Goal: Task Accomplishment & Management: Manage account settings

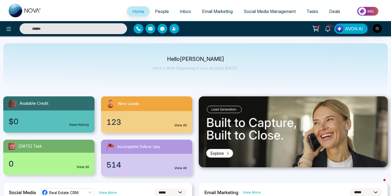
select select "*"
click at [160, 15] on link "People" at bounding box center [162, 11] width 25 height 10
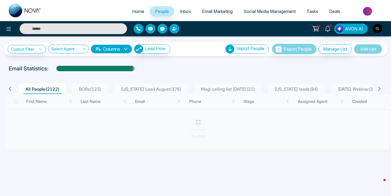
click at [89, 90] on span "BORs ( 123 )" at bounding box center [90, 89] width 27 height 5
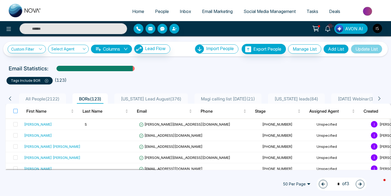
click at [16, 109] on label at bounding box center [15, 111] width 4 height 6
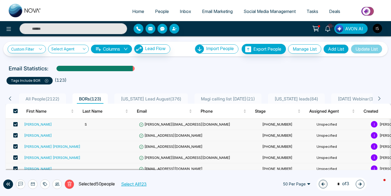
click at [132, 186] on button "Select All 123" at bounding box center [133, 184] width 29 height 7
click at [67, 184] on icon at bounding box center [69, 184] width 5 height 5
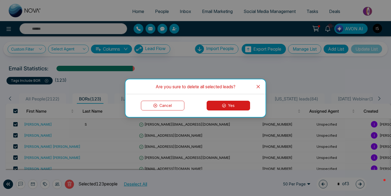
click at [224, 106] on icon at bounding box center [224, 106] width 4 height 4
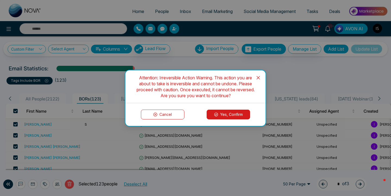
click at [226, 122] on div "Cancel Yes, Confirm" at bounding box center [195, 114] width 140 height 23
click at [226, 116] on button "Yes, Confirm" at bounding box center [228, 115] width 43 height 10
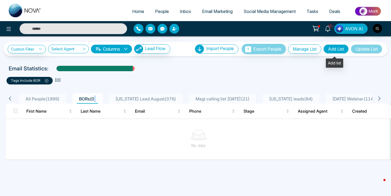
click at [336, 51] on button "Add List" at bounding box center [335, 49] width 25 height 9
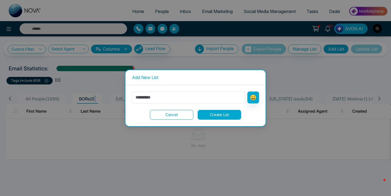
click at [167, 116] on button "Cancel" at bounding box center [171, 115] width 43 height 10
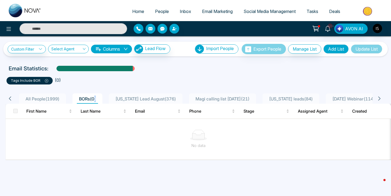
click at [369, 49] on button "Update List" at bounding box center [366, 49] width 31 height 9
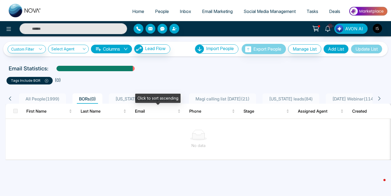
click at [141, 101] on div "Click to sort ascending" at bounding box center [157, 98] width 45 height 9
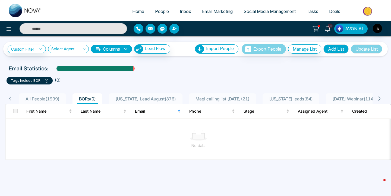
click at [115, 102] on li "Florida Lead August ( 376 )" at bounding box center [146, 99] width 74 height 10
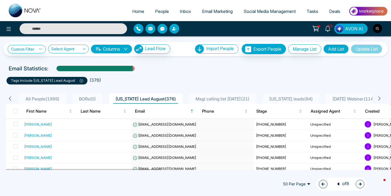
click at [364, 48] on button "Update List" at bounding box center [366, 49] width 31 height 9
click at [295, 50] on button "Manage List" at bounding box center [304, 49] width 33 height 9
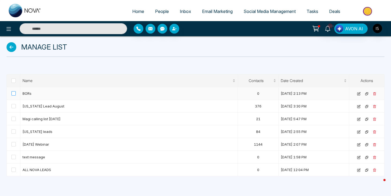
click at [12, 95] on span at bounding box center [13, 93] width 4 height 4
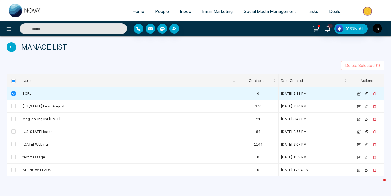
click at [360, 68] on span "Delete Selected (1)" at bounding box center [362, 66] width 35 height 6
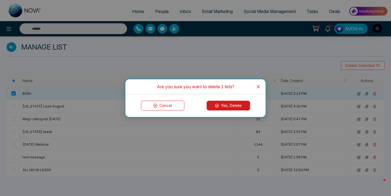
click at [247, 103] on button "Yes, Delete" at bounding box center [228, 106] width 43 height 10
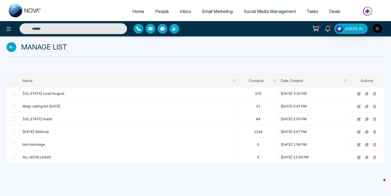
click at [137, 17] on li "Home" at bounding box center [138, 11] width 23 height 11
click at [159, 9] on span "People" at bounding box center [162, 11] width 14 height 5
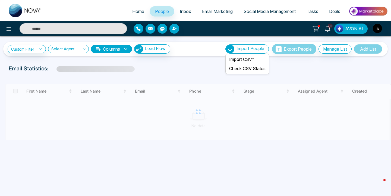
click at [231, 51] on div "Import People" at bounding box center [246, 49] width 43 height 9
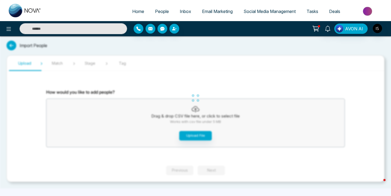
click at [185, 139] on div "Home People Inbox Email Marketing Social Media Management Tasks Deals AVON AI I…" at bounding box center [195, 98] width 391 height 196
click at [192, 137] on button "Upload File" at bounding box center [195, 135] width 33 height 9
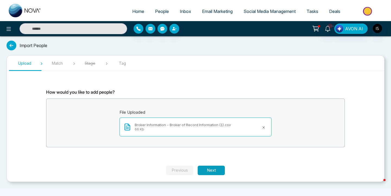
click at [212, 168] on button "Next" at bounding box center [211, 170] width 27 height 9
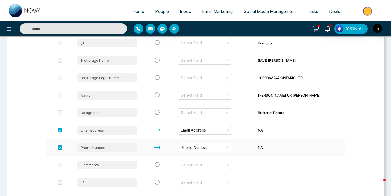
scroll to position [115, 0]
click at [225, 93] on input "search" at bounding box center [203, 95] width 44 height 8
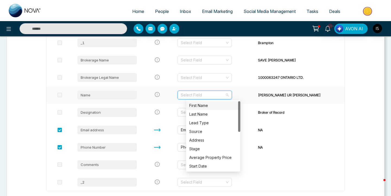
click at [210, 104] on div "First Name" at bounding box center [213, 106] width 48 height 6
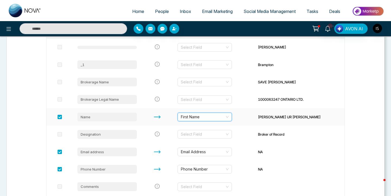
scroll to position [88, 0]
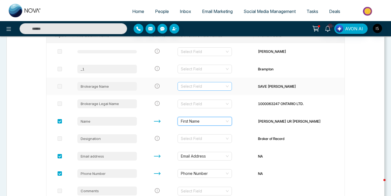
click at [219, 85] on input "search" at bounding box center [203, 86] width 44 height 8
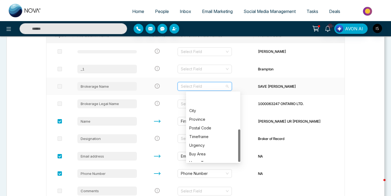
scroll to position [78, 0]
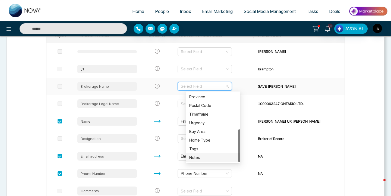
click at [207, 157] on div "Notes" at bounding box center [213, 158] width 48 height 6
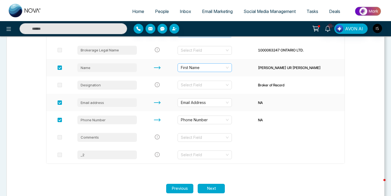
scroll to position [144, 0]
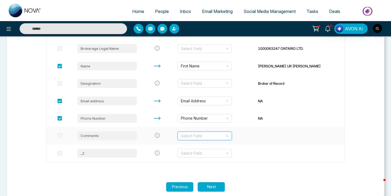
click at [214, 138] on input "search" at bounding box center [203, 136] width 44 height 8
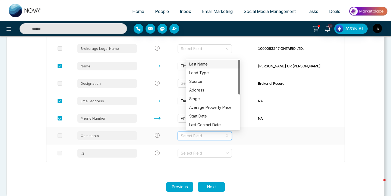
click at [214, 138] on input "search" at bounding box center [203, 136] width 44 height 8
click at [271, 140] on td at bounding box center [298, 135] width 91 height 17
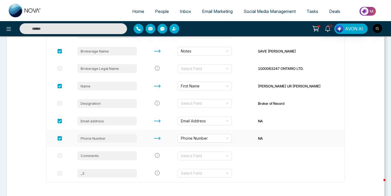
scroll to position [124, 0]
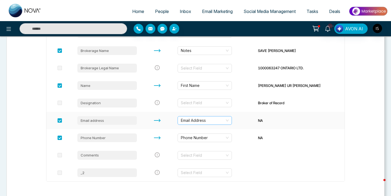
click at [221, 121] on span "Email Address" at bounding box center [205, 121] width 48 height 8
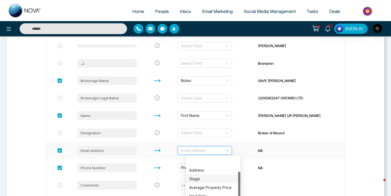
scroll to position [11, 0]
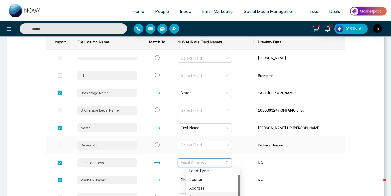
click at [252, 151] on td "Select Field" at bounding box center [213, 145] width 80 height 17
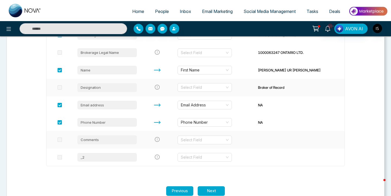
scroll to position [152, 0]
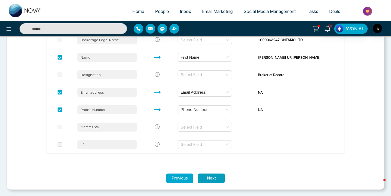
click at [205, 180] on button "Next" at bounding box center [211, 178] width 27 height 9
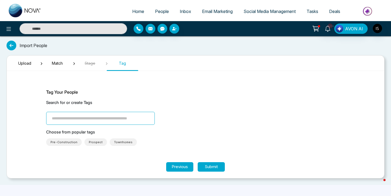
click at [133, 120] on input "search" at bounding box center [100, 118] width 109 height 13
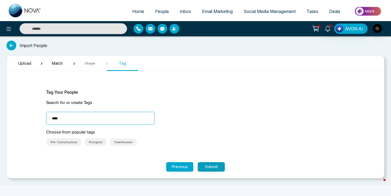
type input "****"
click at [207, 169] on button "Submit" at bounding box center [211, 167] width 27 height 9
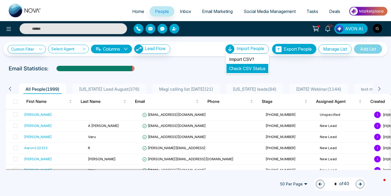
click at [257, 65] on li "Check CSV Status" at bounding box center [247, 68] width 42 height 9
click at [242, 71] on li "Check CSV Status" at bounding box center [247, 68] width 42 height 9
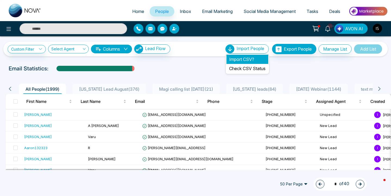
click at [243, 58] on li "Import CSV?" at bounding box center [247, 59] width 42 height 9
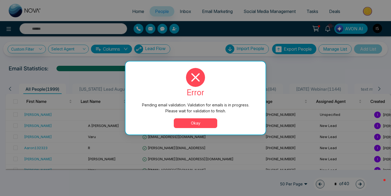
click at [200, 124] on button "Okay" at bounding box center [195, 124] width 43 height 10
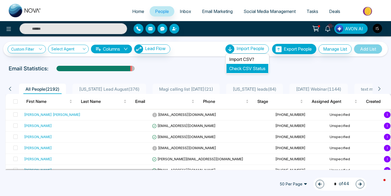
click at [250, 67] on link "Check CSV Status" at bounding box center [247, 68] width 36 height 5
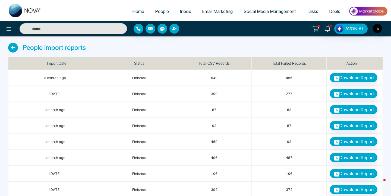
click at [133, 9] on span "Home" at bounding box center [138, 11] width 12 height 5
select select "*"
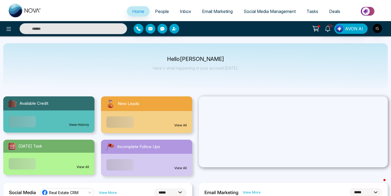
click at [161, 12] on span "People" at bounding box center [162, 11] width 14 height 5
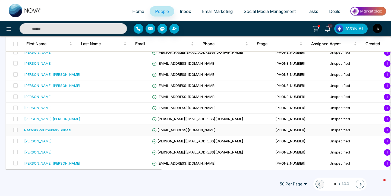
scroll to position [497, 0]
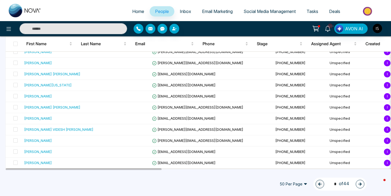
click at [360, 184] on icon "button" at bounding box center [359, 184] width 3 height 3
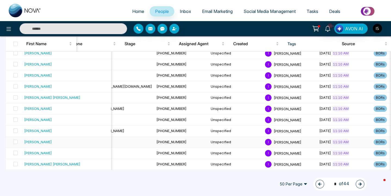
scroll to position [0, 135]
click at [359, 187] on button "button" at bounding box center [359, 184] width 9 height 9
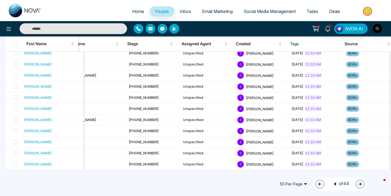
click at [361, 184] on icon "button" at bounding box center [360, 185] width 4 height 4
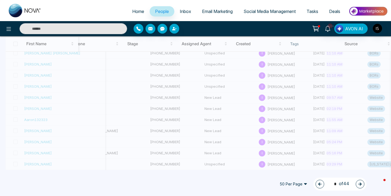
type input "*"
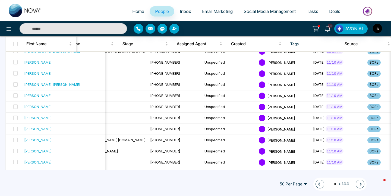
scroll to position [0, 0]
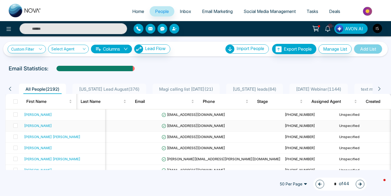
select select "*"
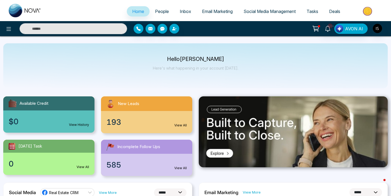
click at [157, 12] on span "People" at bounding box center [162, 11] width 14 height 5
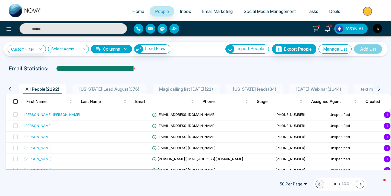
click at [15, 103] on span at bounding box center [15, 102] width 4 height 4
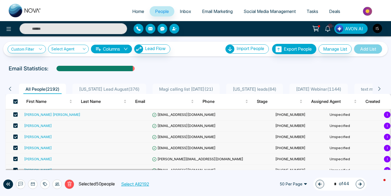
click at [15, 103] on span at bounding box center [15, 102] width 4 height 4
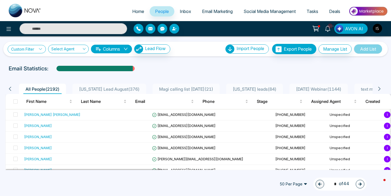
click at [39, 51] on link "Custom Filter" at bounding box center [27, 49] width 38 height 8
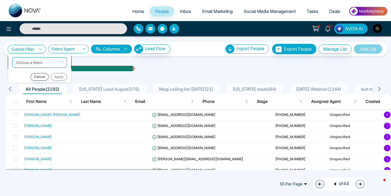
click at [41, 63] on input "search" at bounding box center [38, 62] width 44 height 8
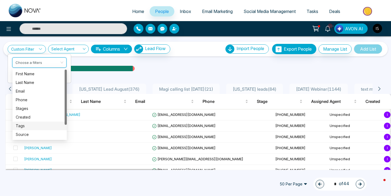
click at [31, 127] on div "Tags" at bounding box center [40, 126] width 48 height 6
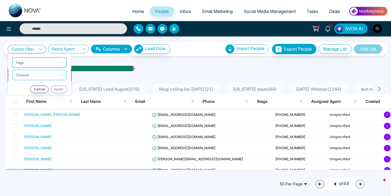
click at [45, 75] on input "search" at bounding box center [38, 74] width 44 height 8
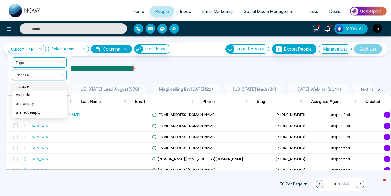
click at [40, 85] on div "include" at bounding box center [40, 87] width 48 height 6
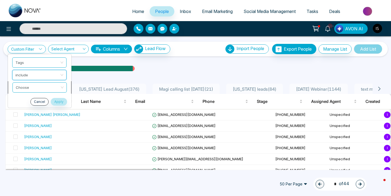
click at [39, 89] on input "search" at bounding box center [38, 87] width 44 height 8
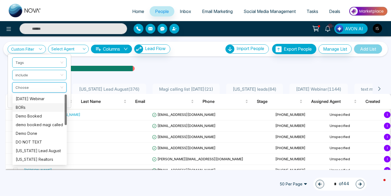
click at [36, 106] on div "BORs" at bounding box center [40, 108] width 48 height 6
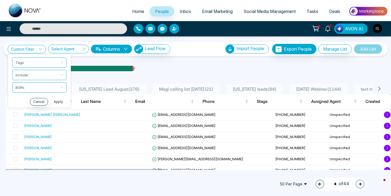
click at [57, 102] on button "Apply" at bounding box center [58, 102] width 16 height 8
